Goal: Use online tool/utility: Utilize a website feature to perform a specific function

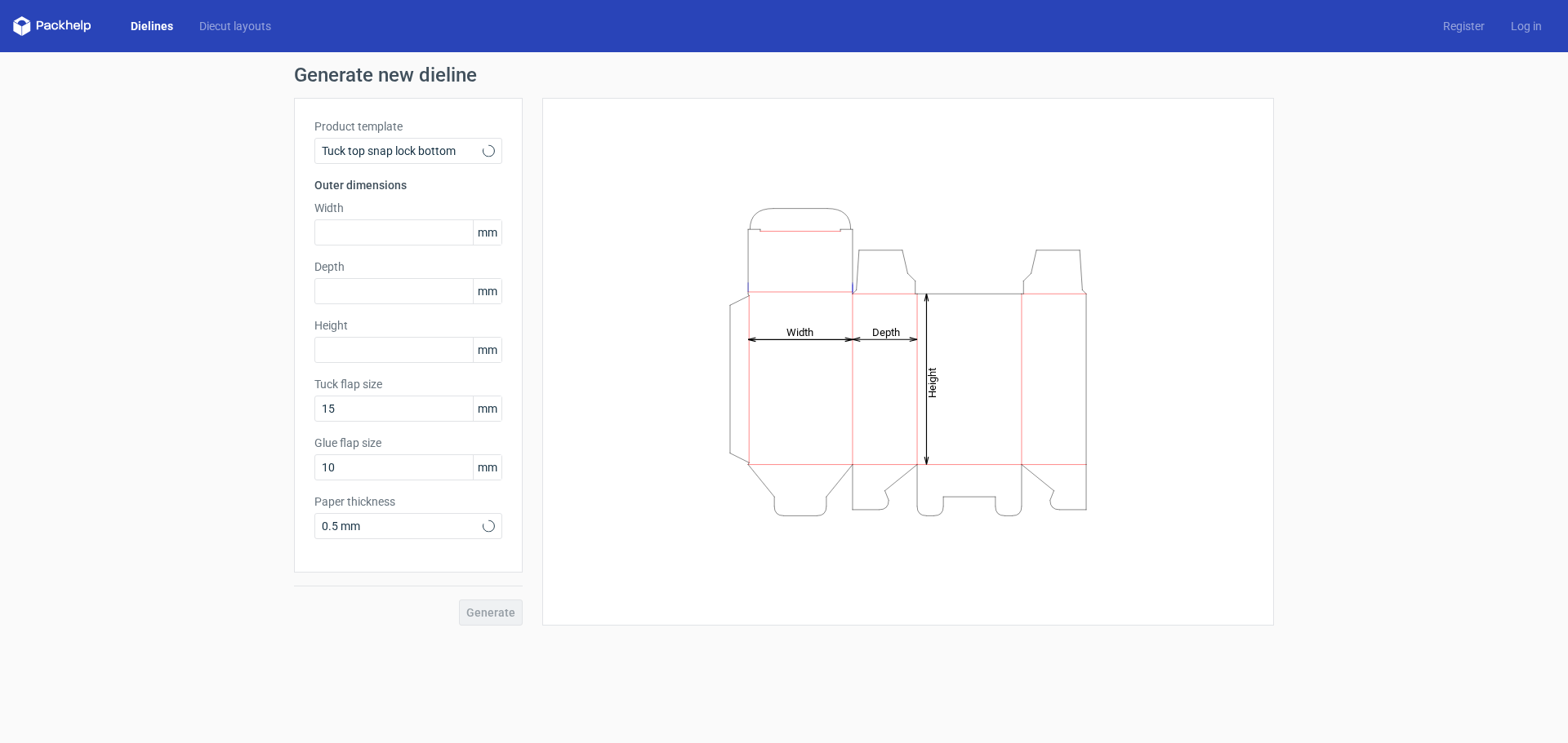
type input "15"
type input "10"
click at [389, 404] on input "15" at bounding box center [408, 408] width 188 height 26
type input "1"
type input "50"
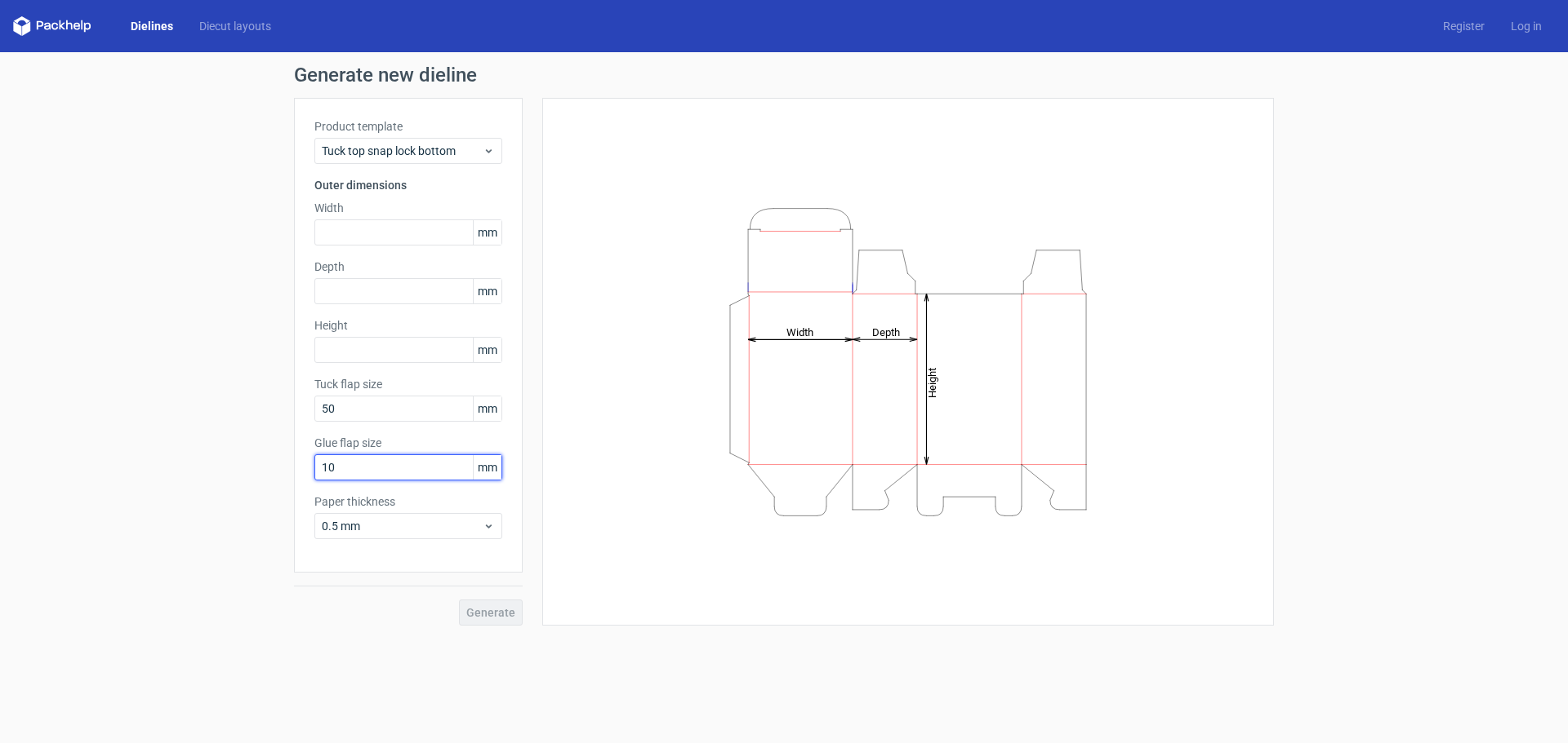
click at [382, 463] on input "10" at bounding box center [408, 467] width 188 height 26
type input "1"
type input "30"
click at [481, 616] on div "Generate" at bounding box center [407, 599] width 229 height 53
click at [408, 155] on span "Tuck top snap lock bottom" at bounding box center [402, 151] width 161 height 16
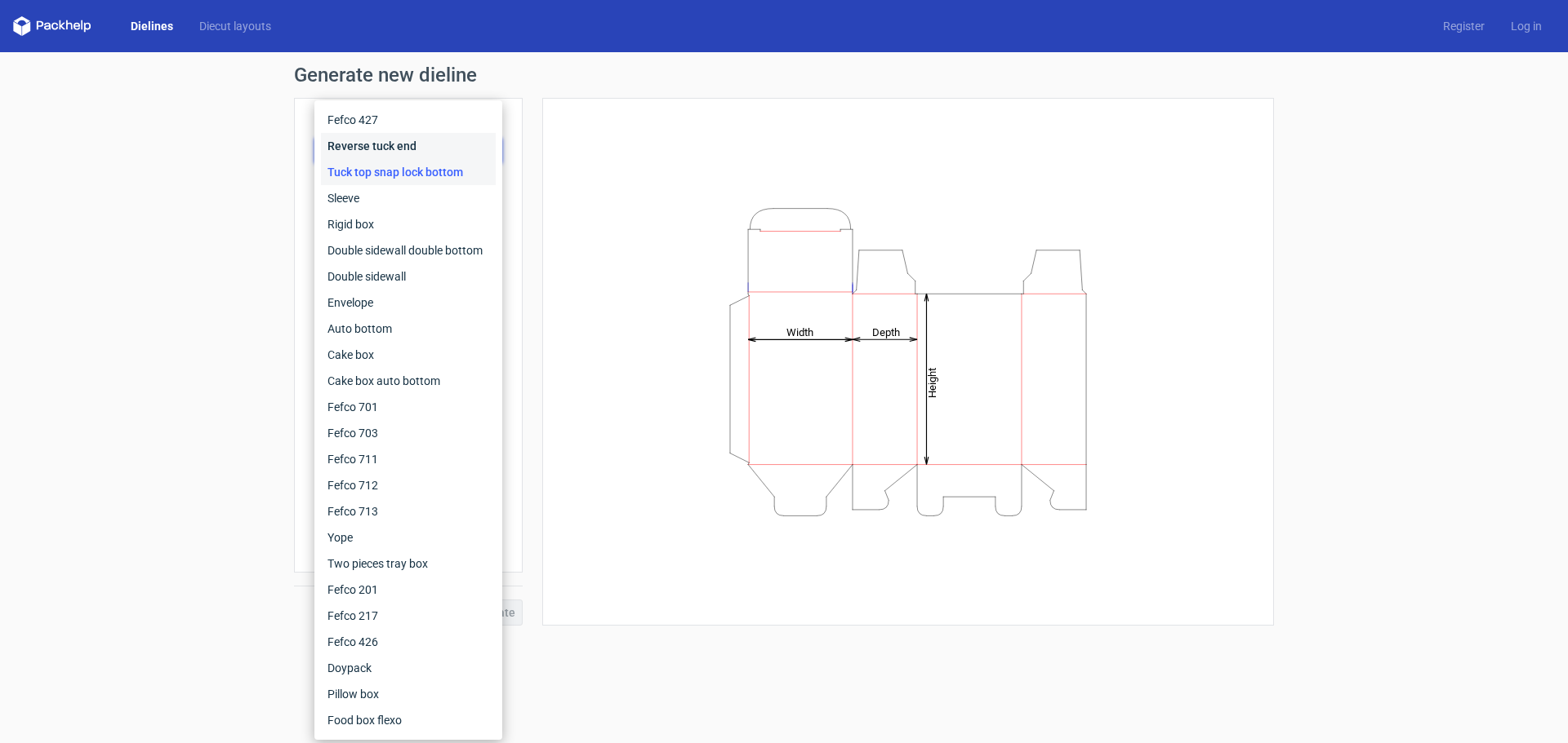
click at [408, 155] on div "Reverse tuck end" at bounding box center [407, 146] width 175 height 26
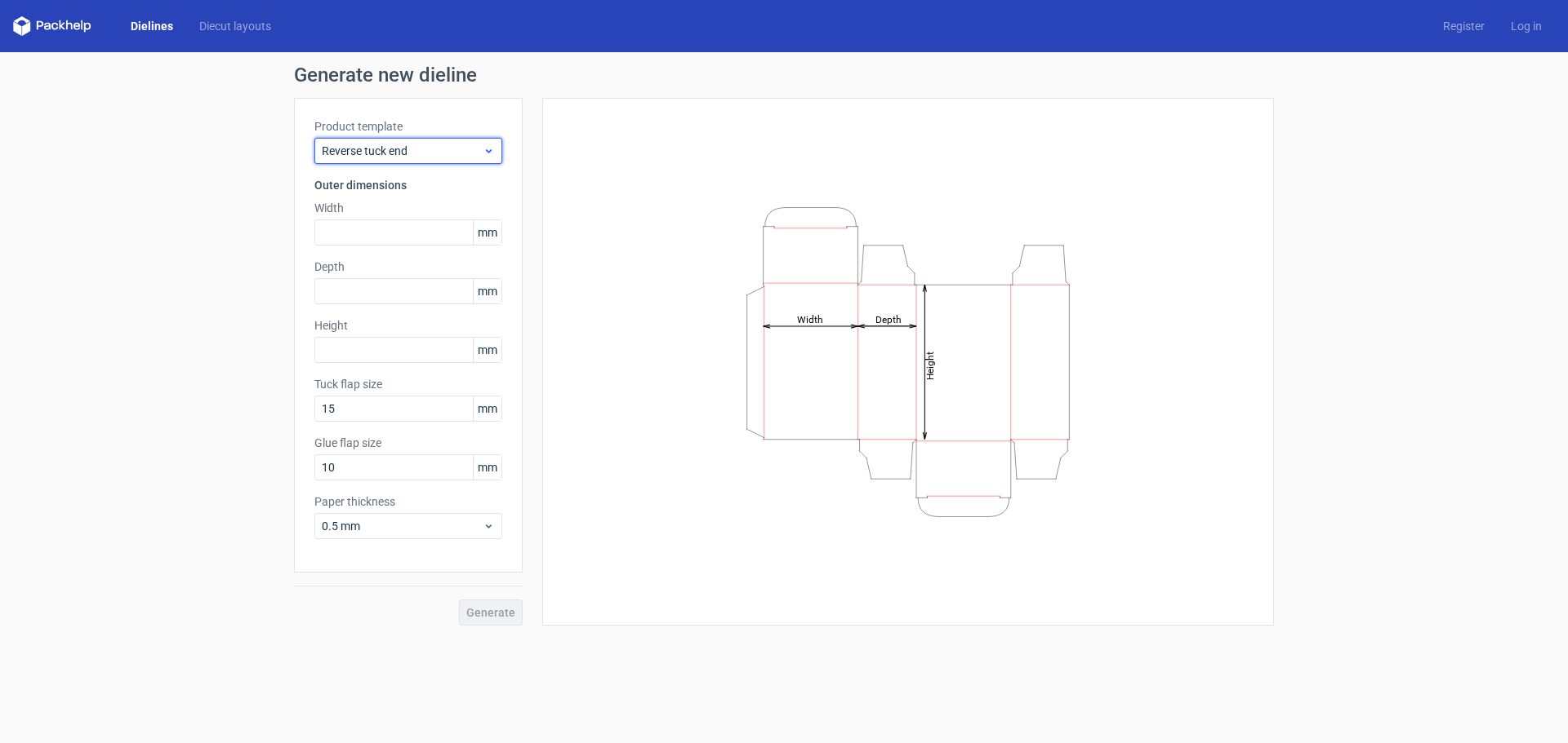
click at [396, 155] on span "Reverse tuck end" at bounding box center [402, 151] width 161 height 16
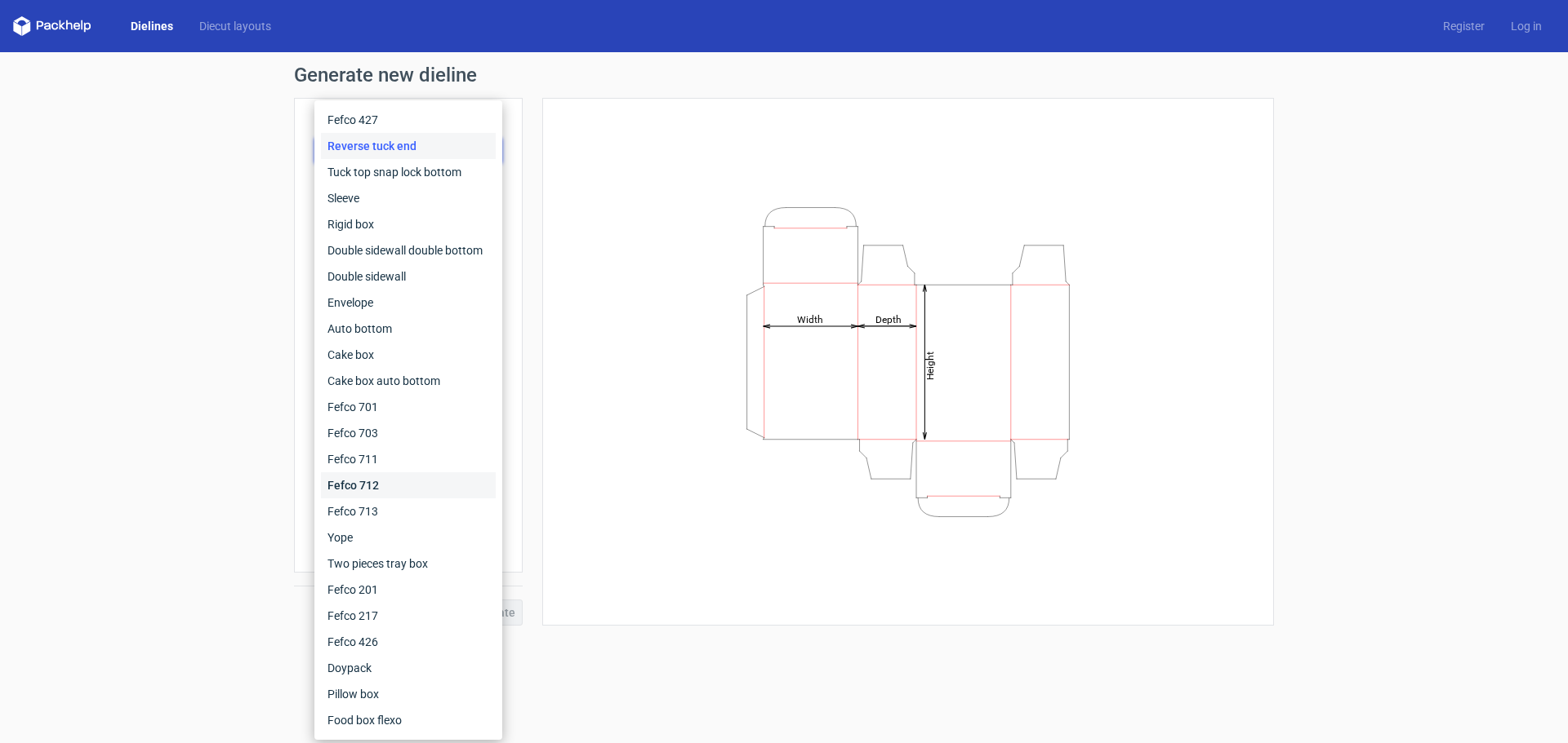
click at [356, 478] on div "Fefco 712" at bounding box center [407, 485] width 175 height 26
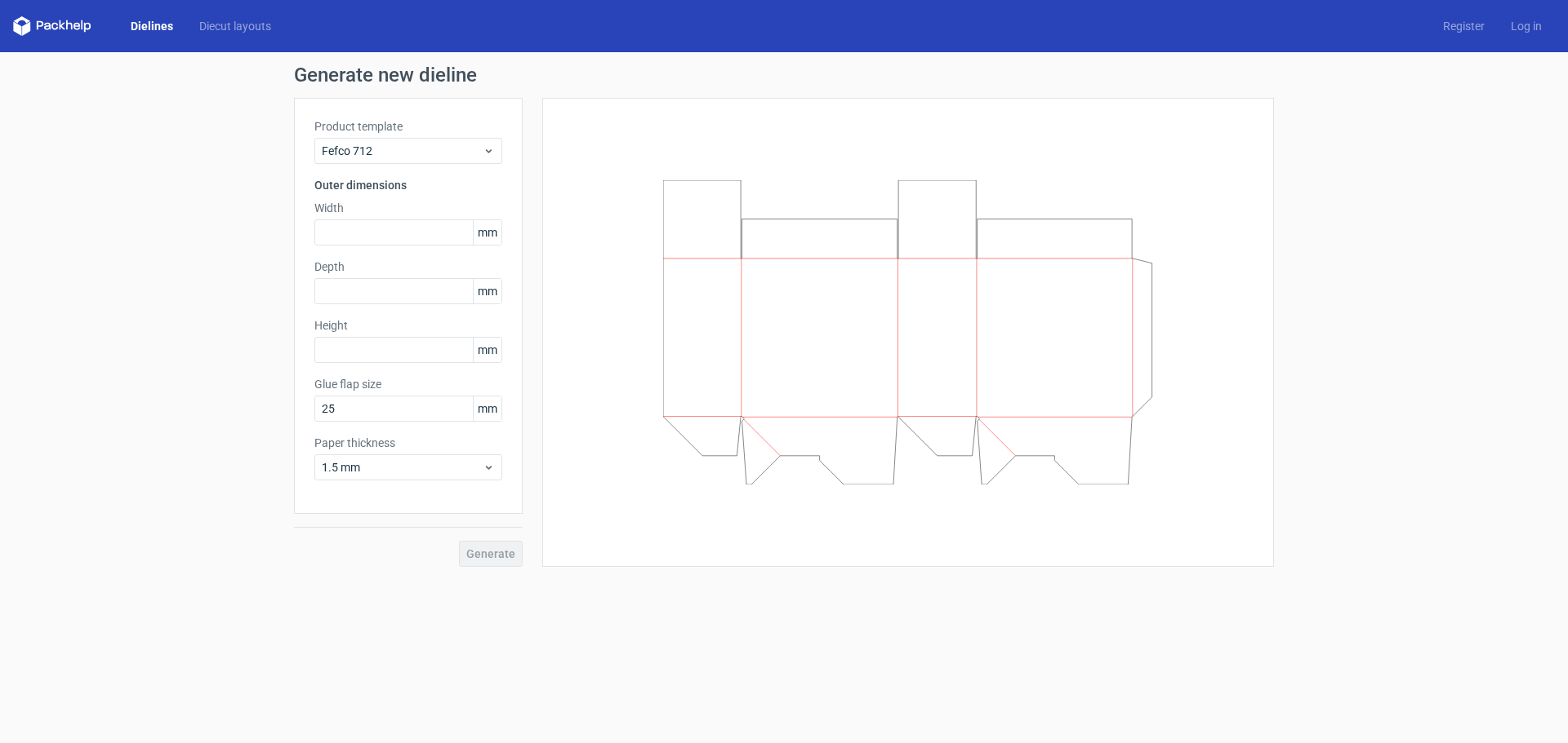
click at [371, 426] on div "Product template Fefco 712 Outer dimensions Width mm Depth mm Height mm Glue fl…" at bounding box center [407, 305] width 229 height 416
click at [378, 238] on input "text" at bounding box center [408, 232] width 188 height 26
